Goal: Information Seeking & Learning: Learn about a topic

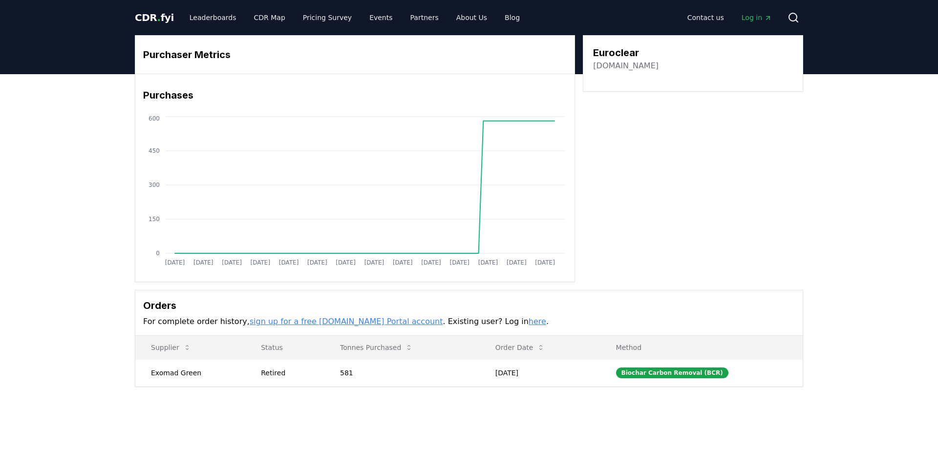
click at [157, 17] on span "CDR . fyi" at bounding box center [154, 18] width 39 height 12
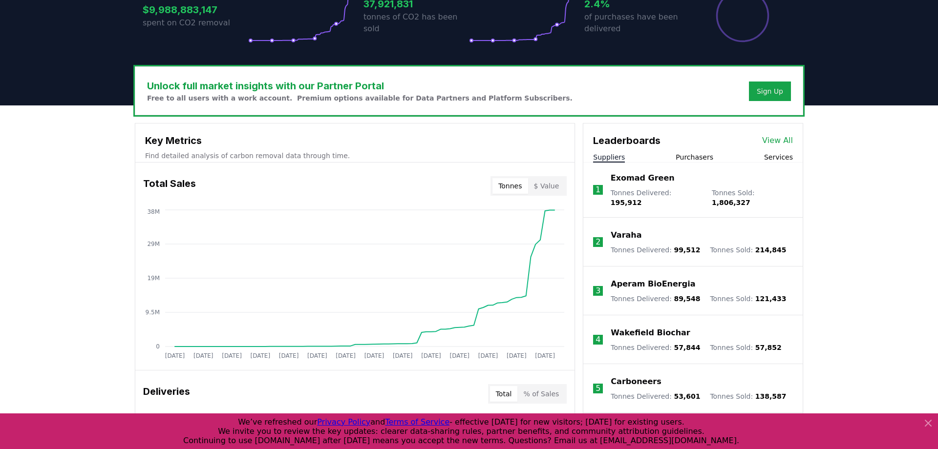
scroll to position [311, 0]
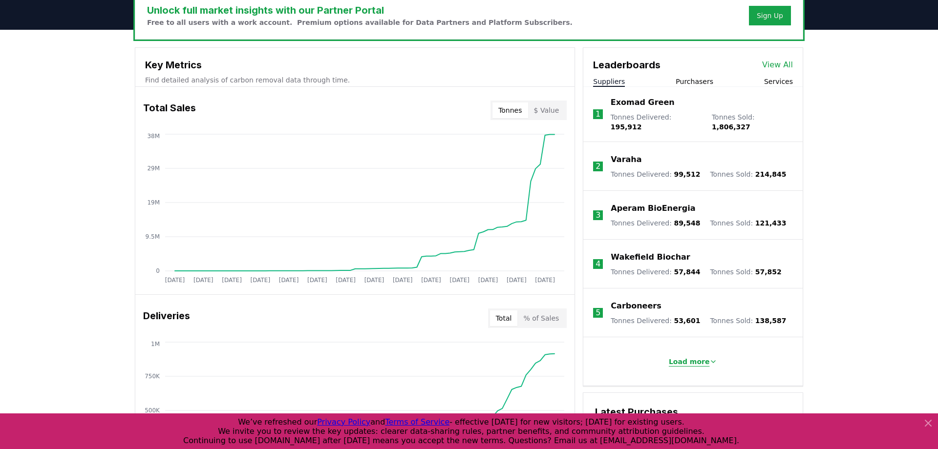
click at [718, 360] on button "Load more" at bounding box center [693, 362] width 64 height 20
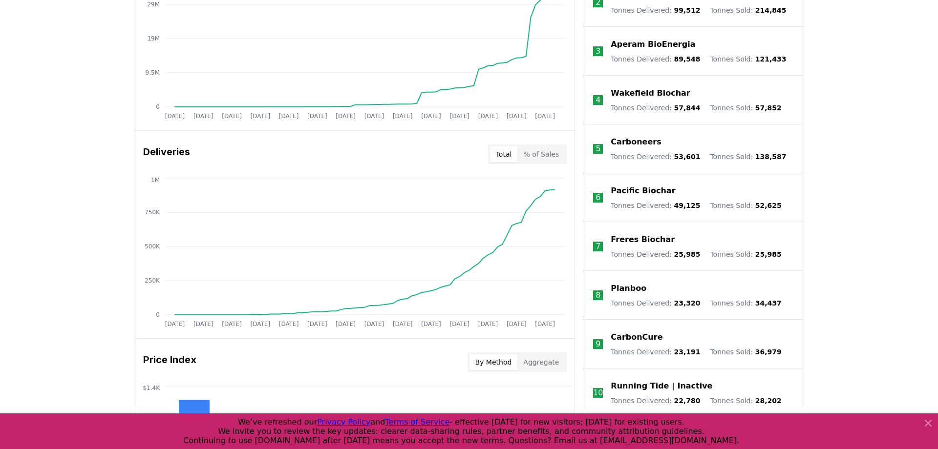
scroll to position [473, 0]
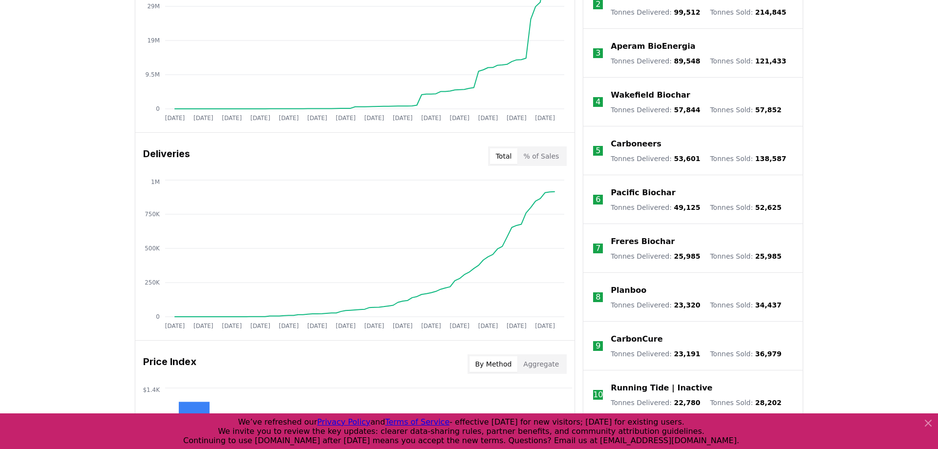
click at [615, 236] on p "Freres Biochar" at bounding box center [643, 242] width 64 height 12
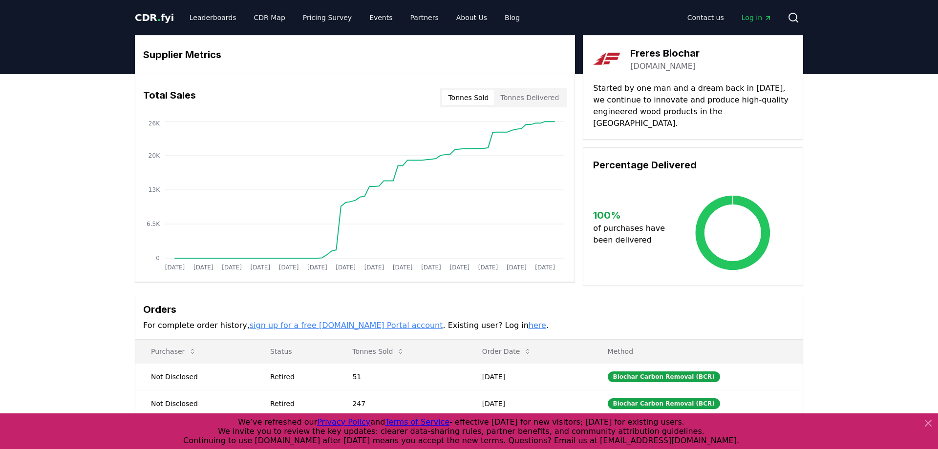
click at [663, 66] on link "frereswood.com" at bounding box center [662, 67] width 65 height 12
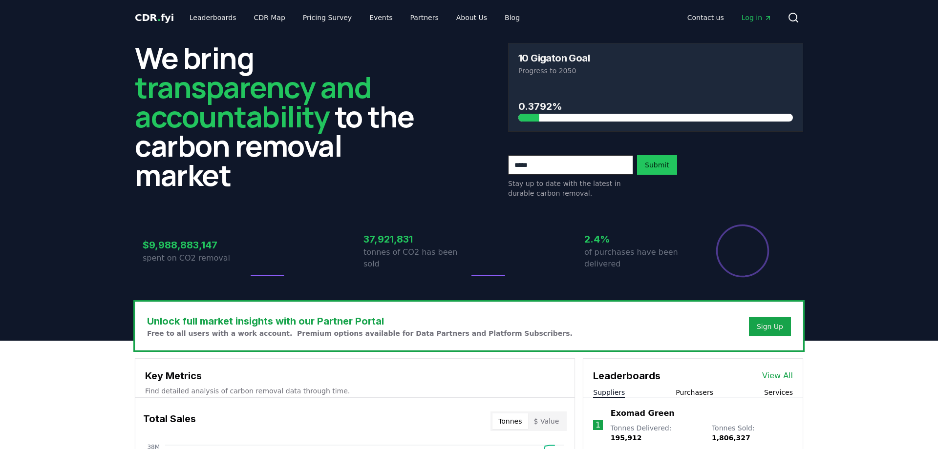
scroll to position [473, 0]
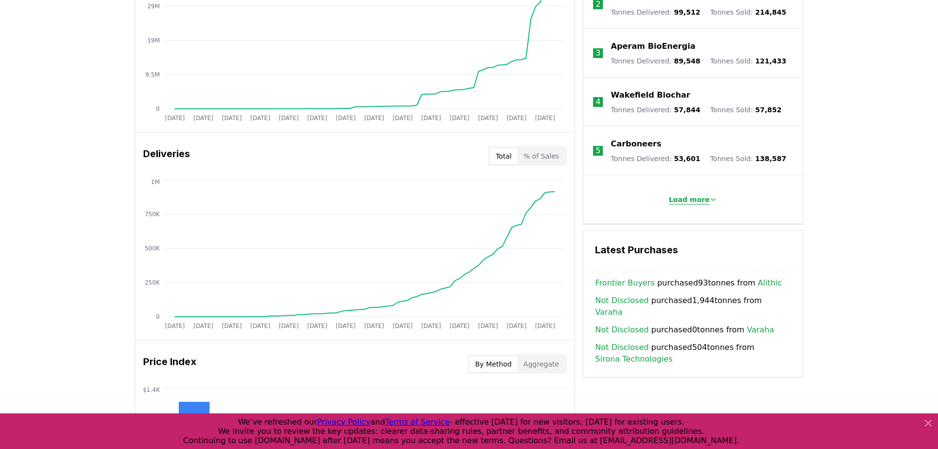
click at [667, 200] on button "Load more" at bounding box center [693, 200] width 64 height 20
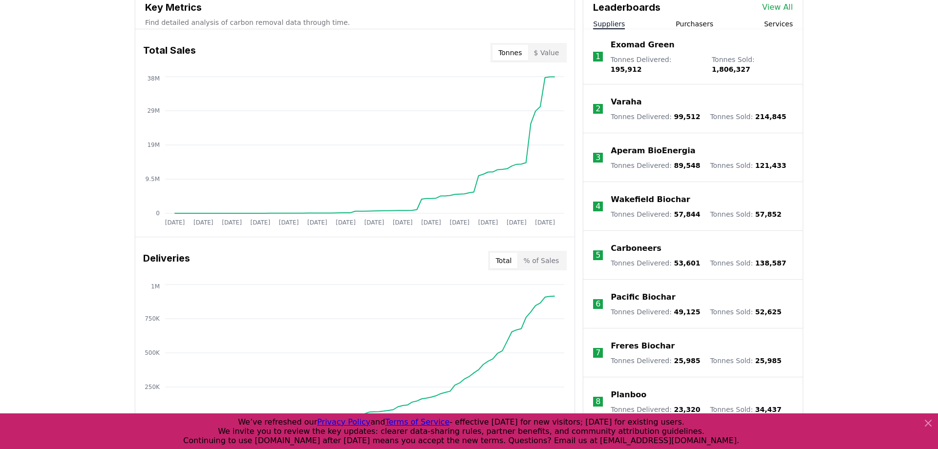
scroll to position [366, 0]
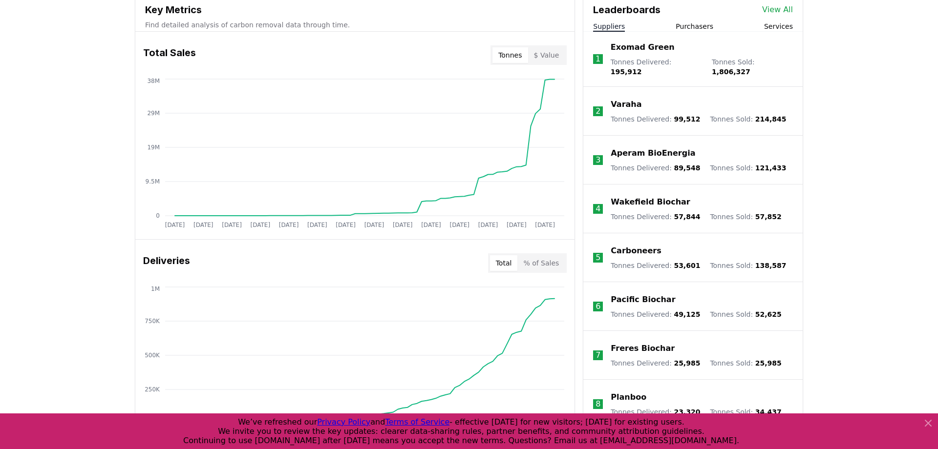
click at [769, 26] on button "Services" at bounding box center [778, 26] width 29 height 10
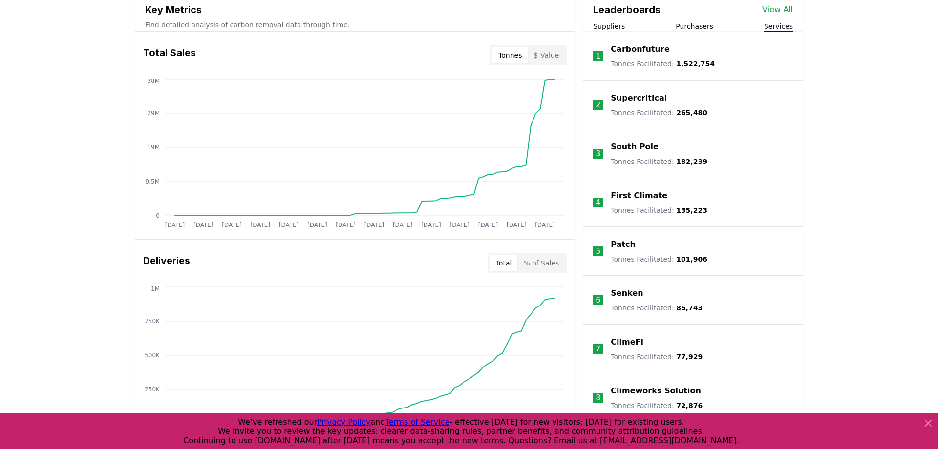
click at [709, 27] on button "Purchasers" at bounding box center [695, 26] width 38 height 10
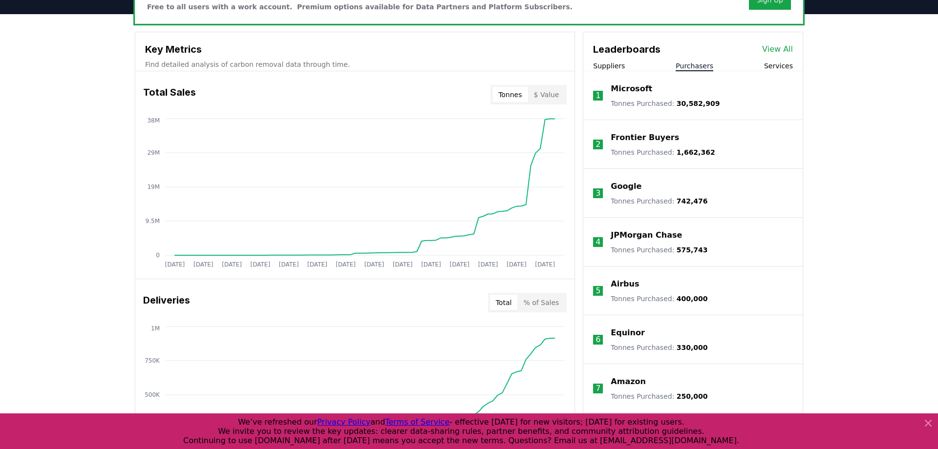
scroll to position [306, 0]
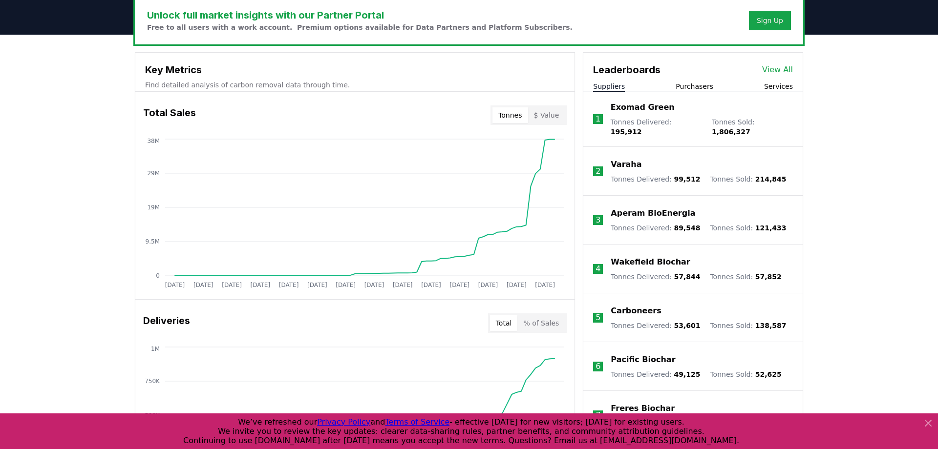
click at [618, 84] on button "Suppliers" at bounding box center [609, 87] width 32 height 10
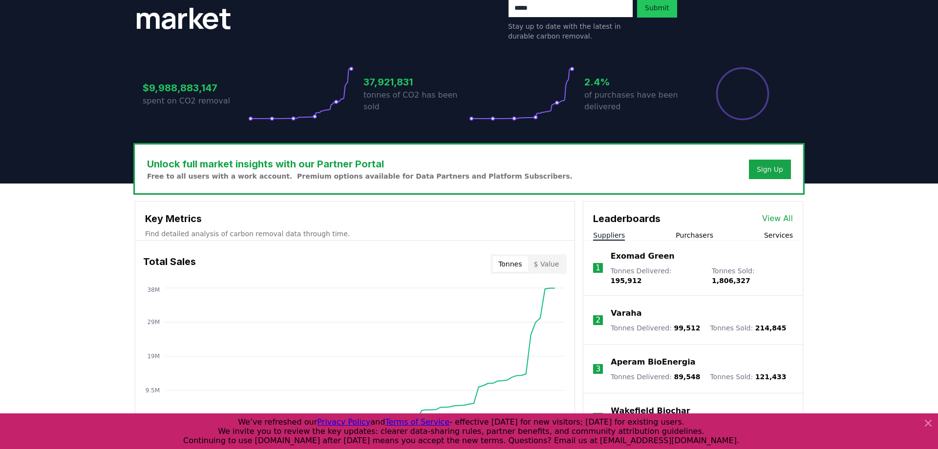
scroll to position [0, 0]
